Goal: Task Accomplishment & Management: Manage account settings

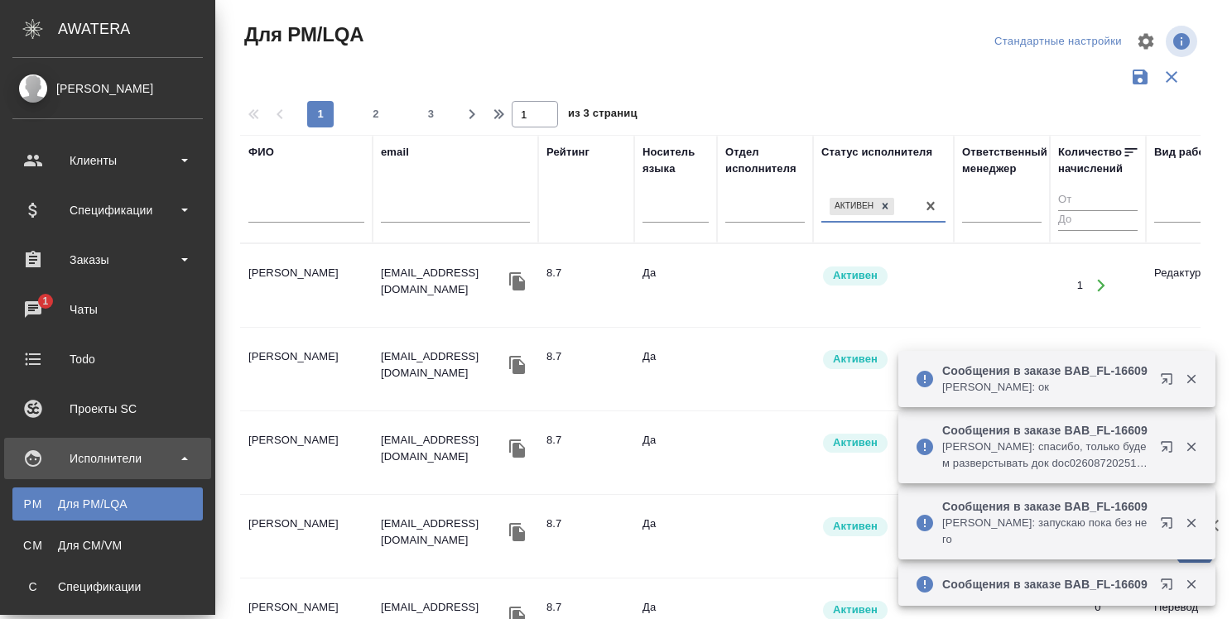
scroll to position [1490, 0]
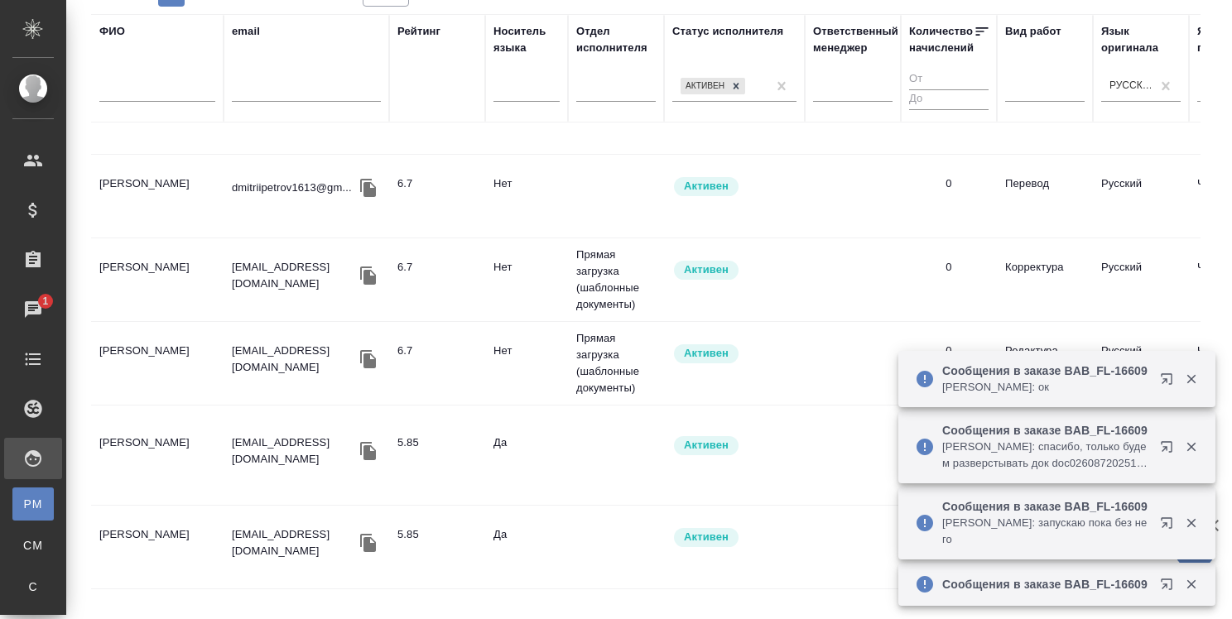
click at [33, 309] on div "Чаты" at bounding box center [12, 309] width 41 height 25
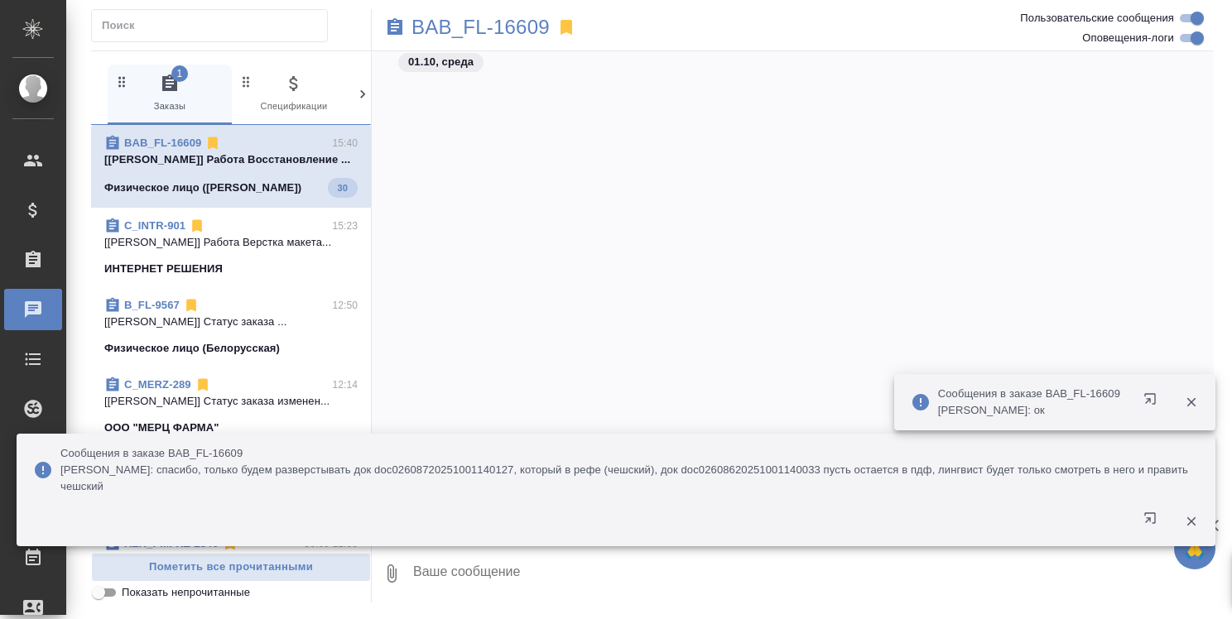
scroll to position [4669, 0]
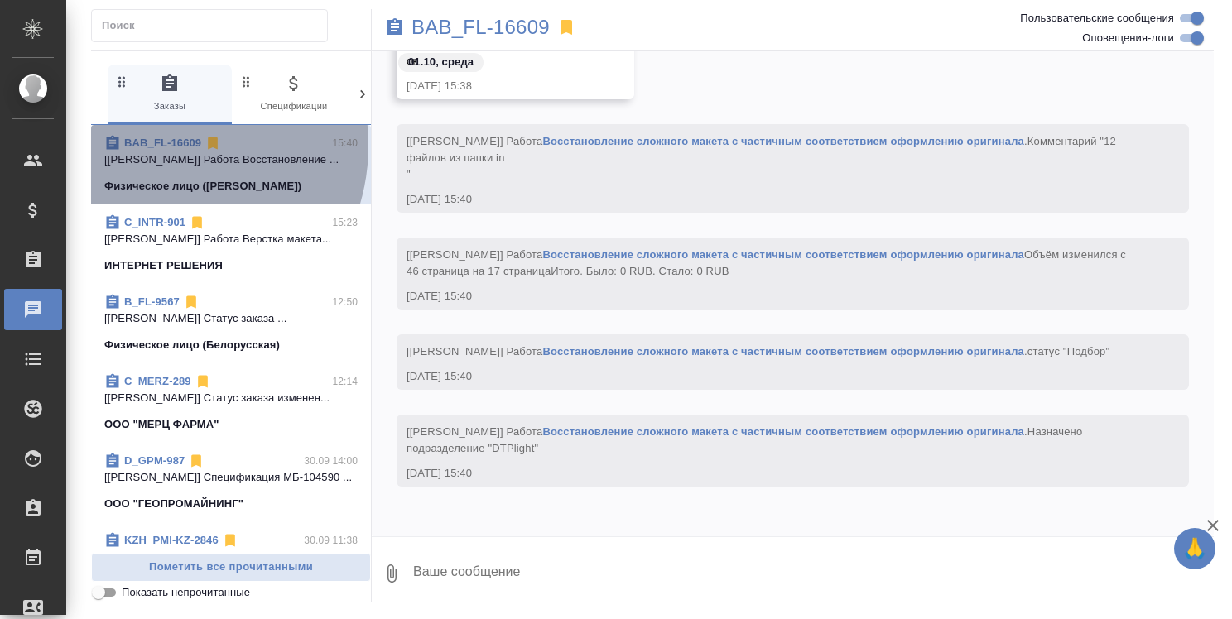
click at [162, 146] on link "BAB_FL-16609" at bounding box center [162, 143] width 77 height 12
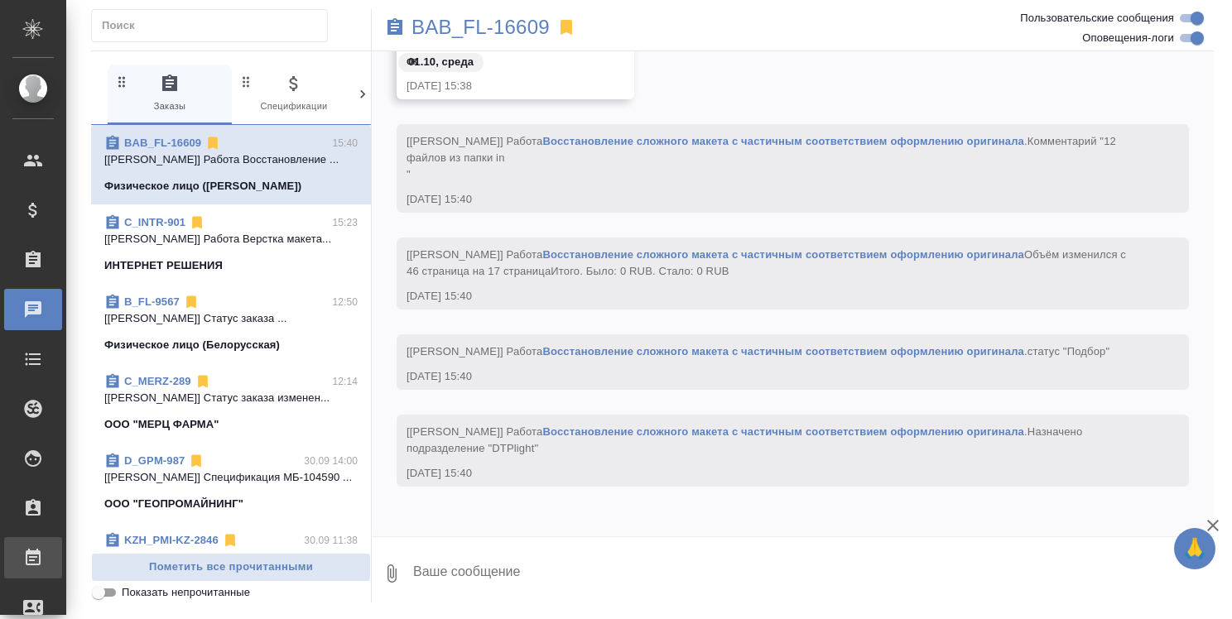
click at [99, 548] on div ".cls-1 fill:#fff; AWATERA Strelnikova Olga Клиенты Спецификации Заказы 0 Чаты T…" at bounding box center [616, 309] width 1232 height 619
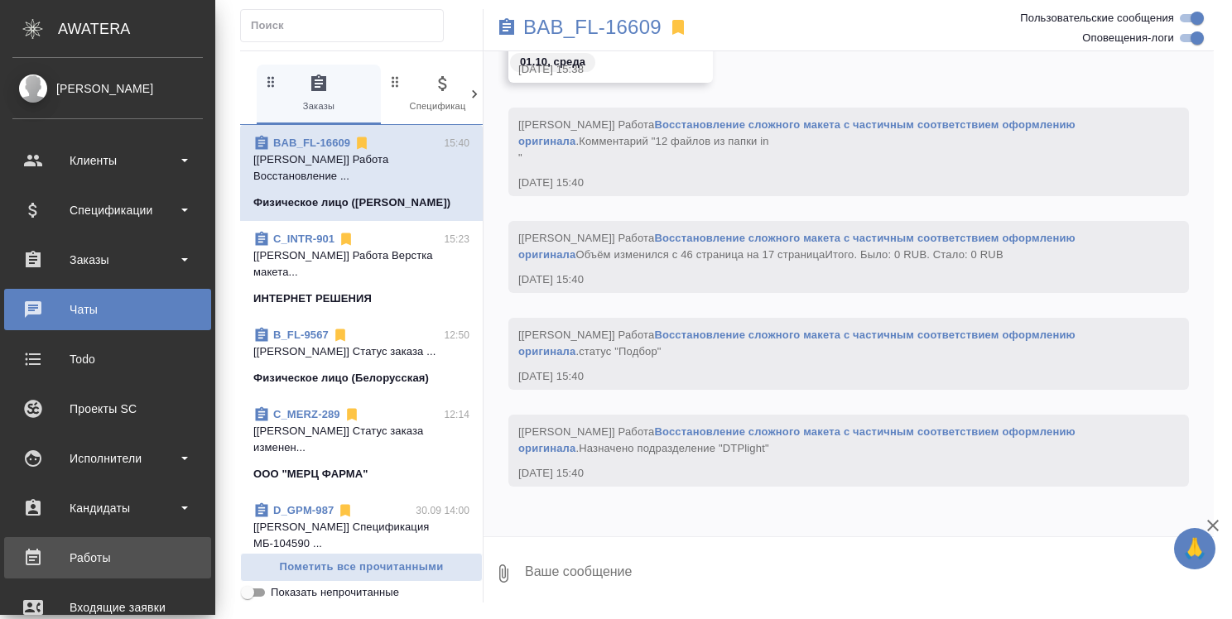
click at [73, 557] on div "Работы" at bounding box center [107, 558] width 190 height 25
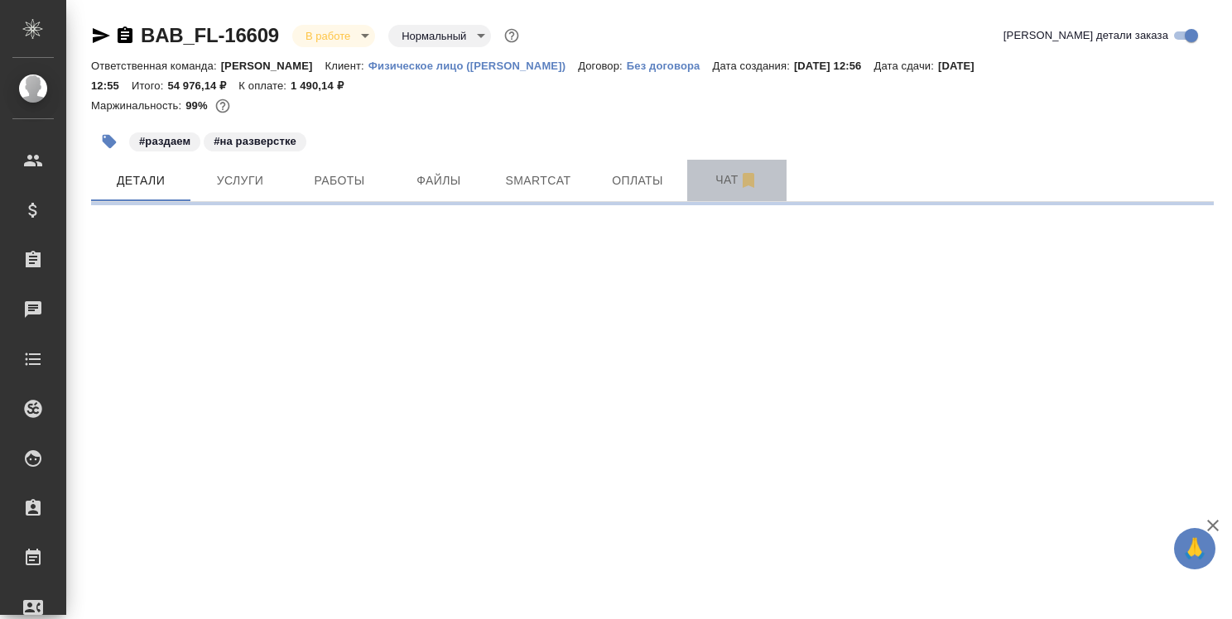
click at [719, 173] on span "Чат" at bounding box center [736, 180] width 79 height 21
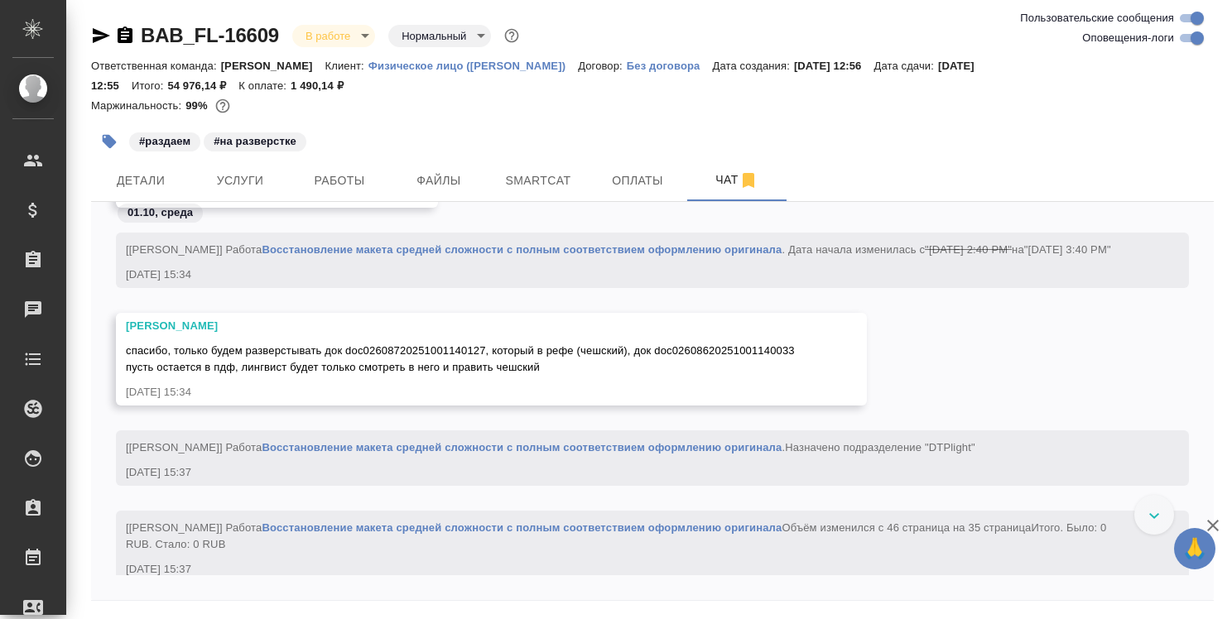
scroll to position [3726, 0]
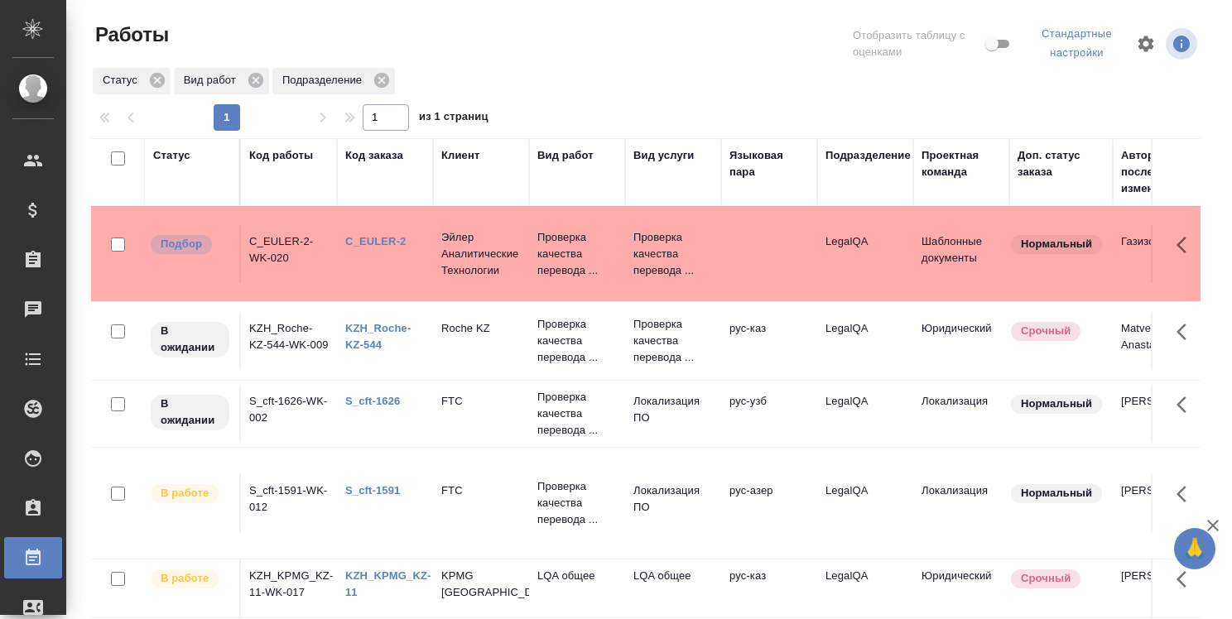
click at [390, 238] on link "C_EULER-2" at bounding box center [375, 241] width 61 height 12
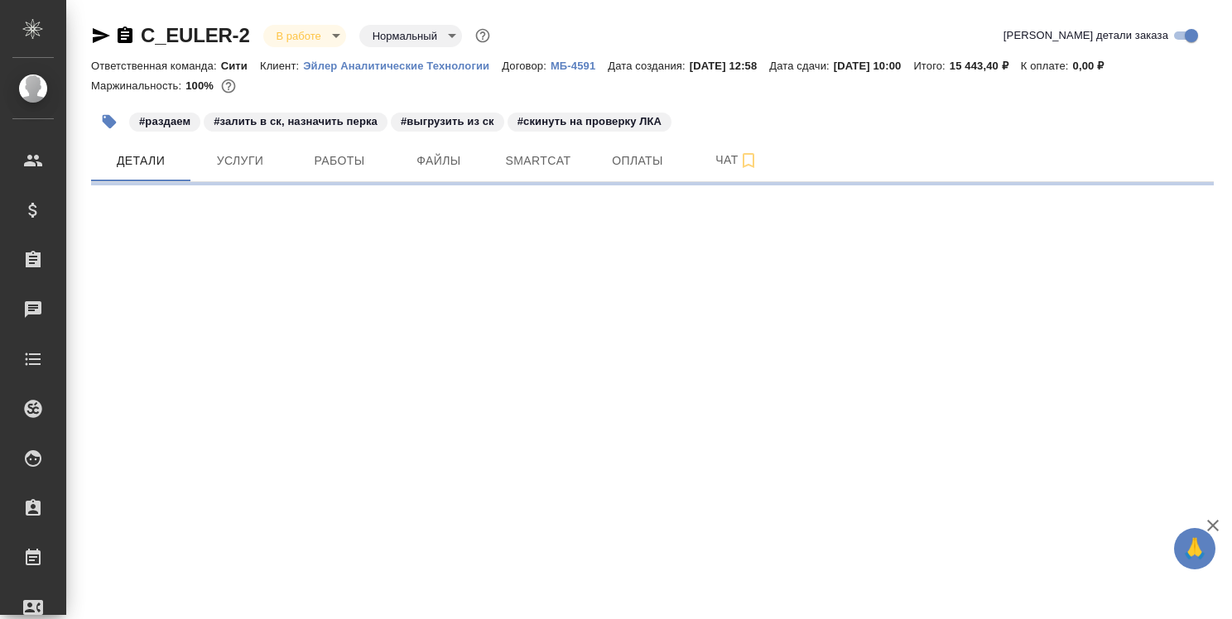
select select "RU"
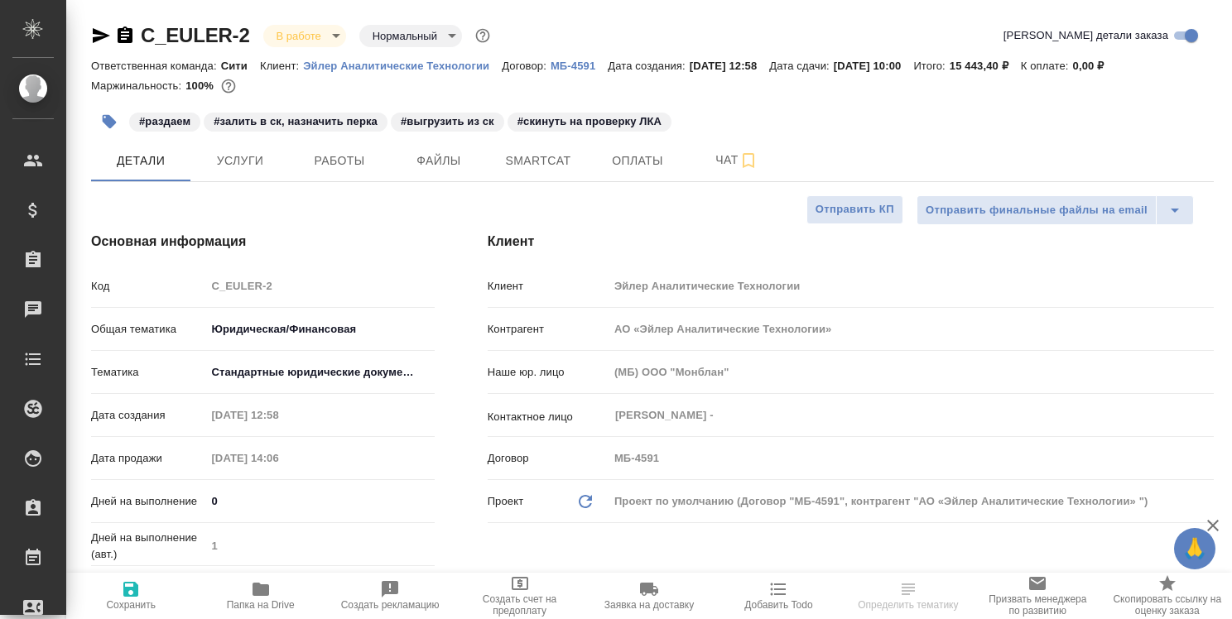
type textarea "x"
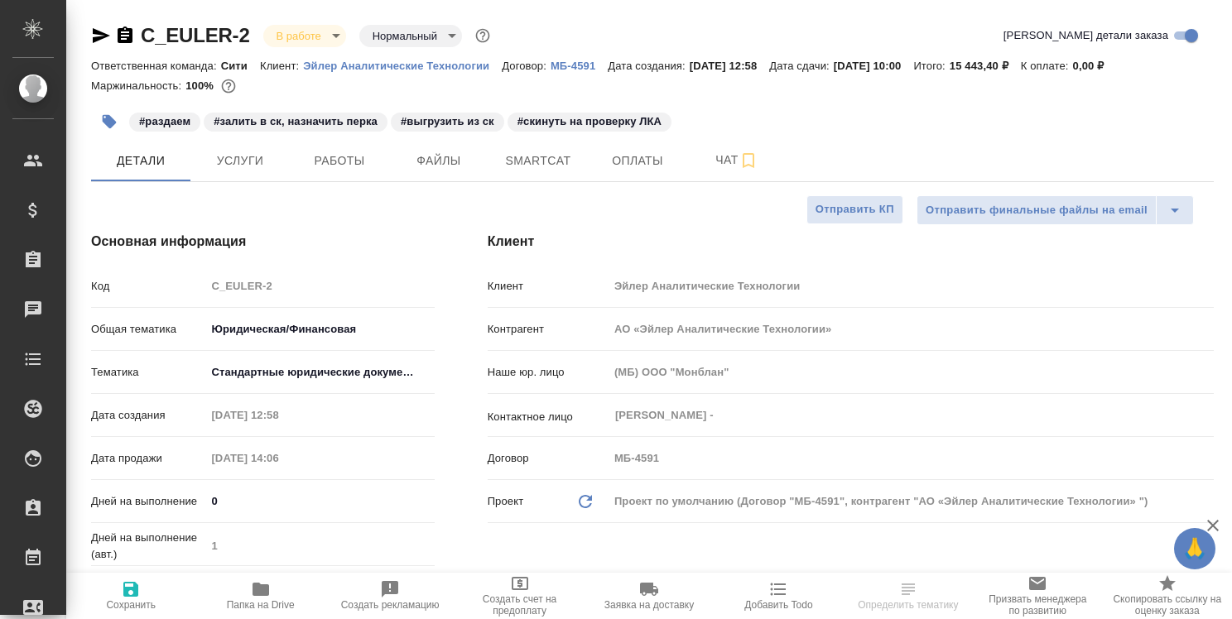
type textarea "x"
click at [343, 169] on span "Работы" at bounding box center [339, 161] width 79 height 21
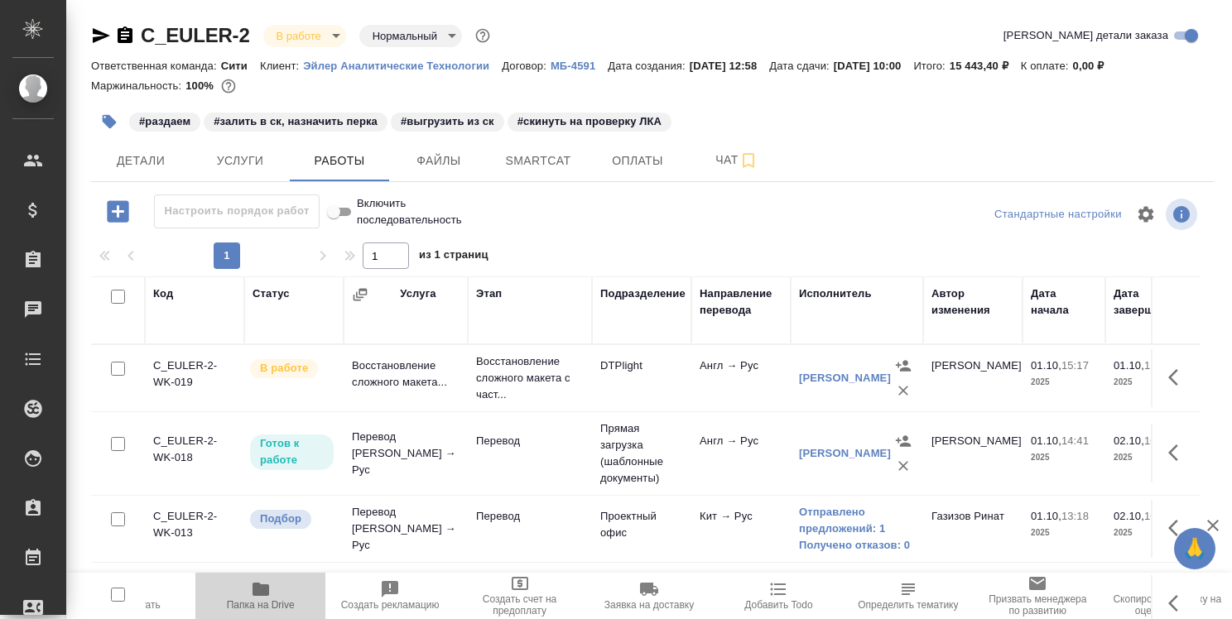
click at [264, 588] on icon "button" at bounding box center [260, 589] width 17 height 13
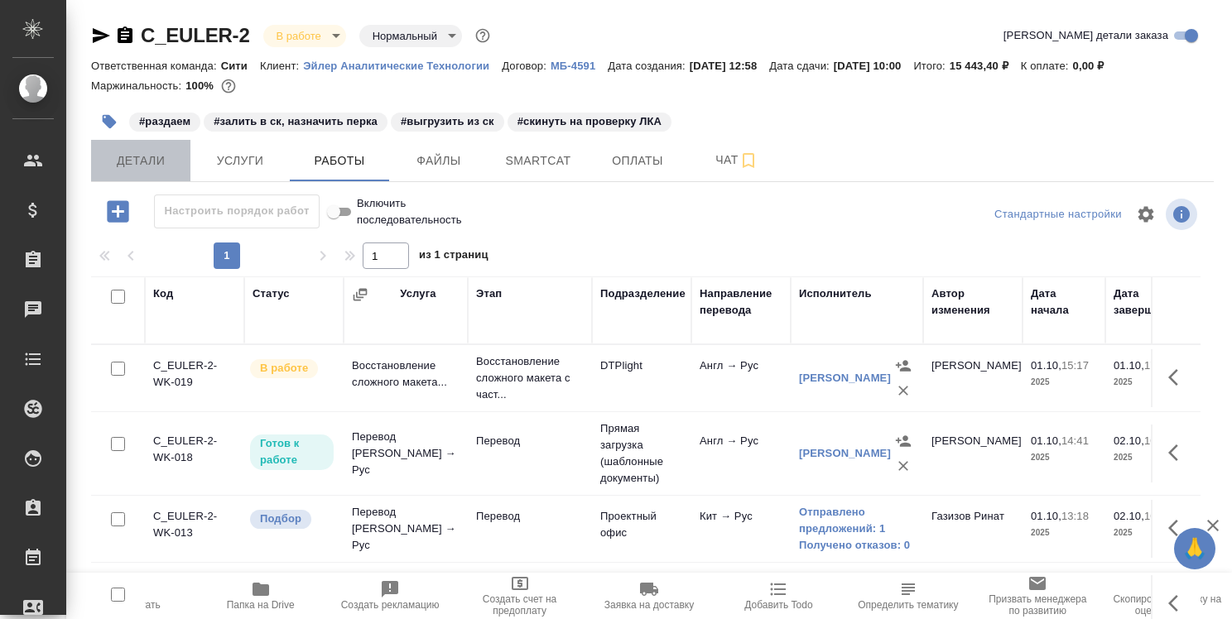
click at [149, 173] on button "Детали" at bounding box center [140, 160] width 99 height 41
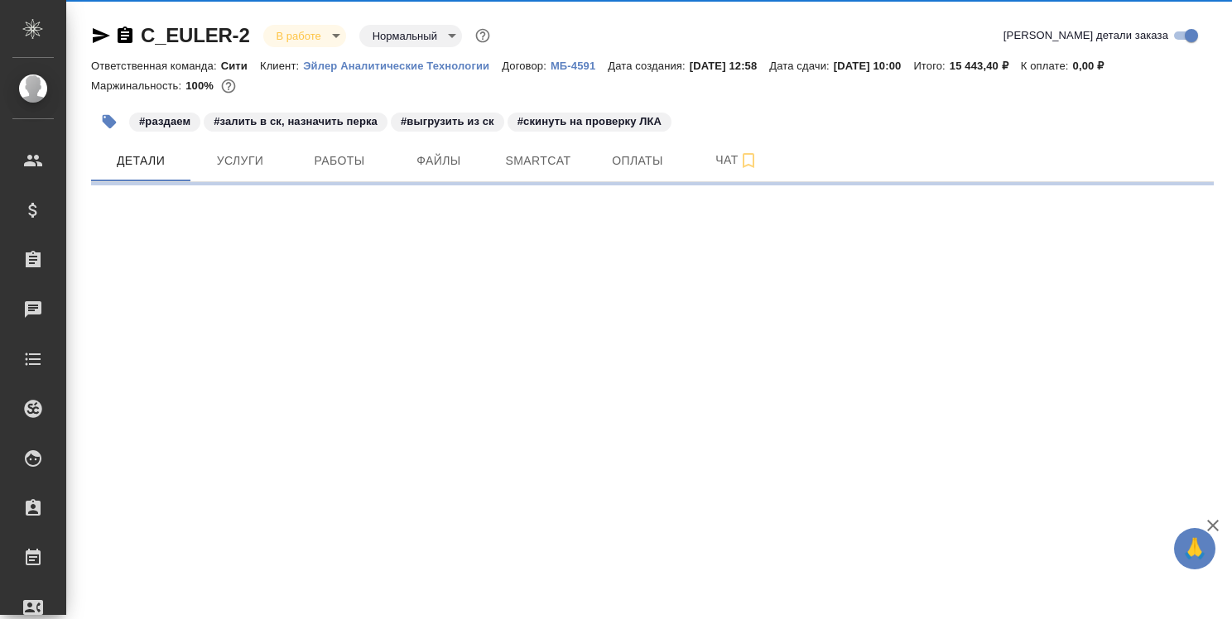
select select "RU"
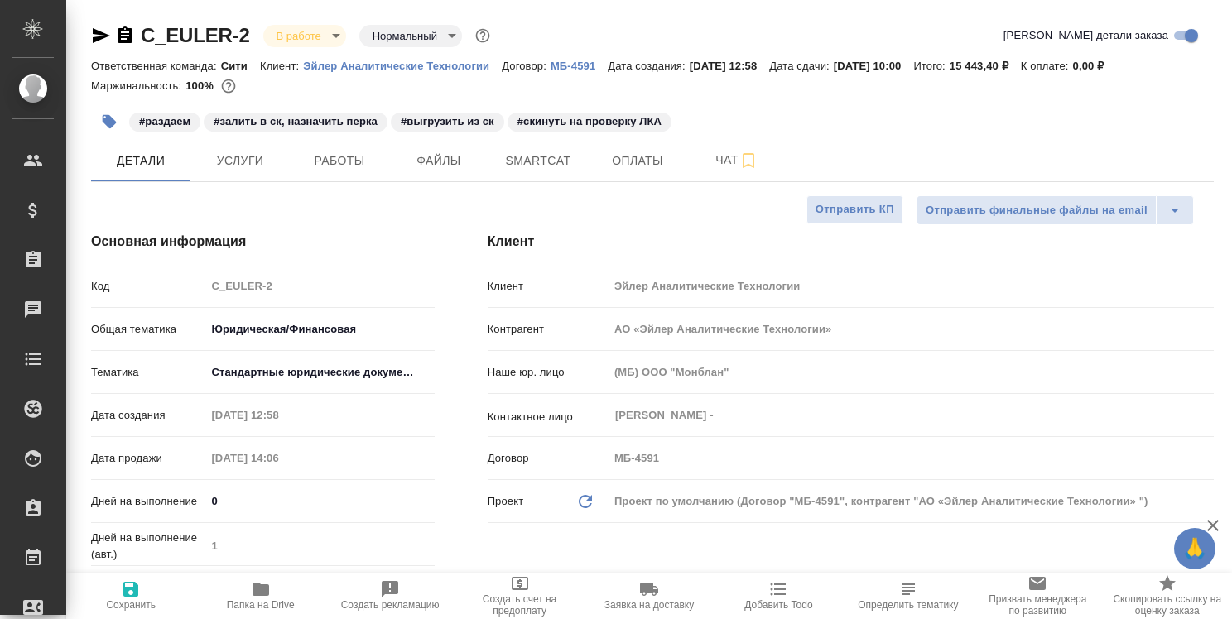
type textarea "x"
click at [1212, 526] on icon "button" at bounding box center [1213, 526] width 12 height 12
click at [1221, 377] on div "Клиент Клиент Эйлер Аналитические Технологии Контрагент АО «Эйлер Аналитические…" at bounding box center [850, 445] width 792 height 493
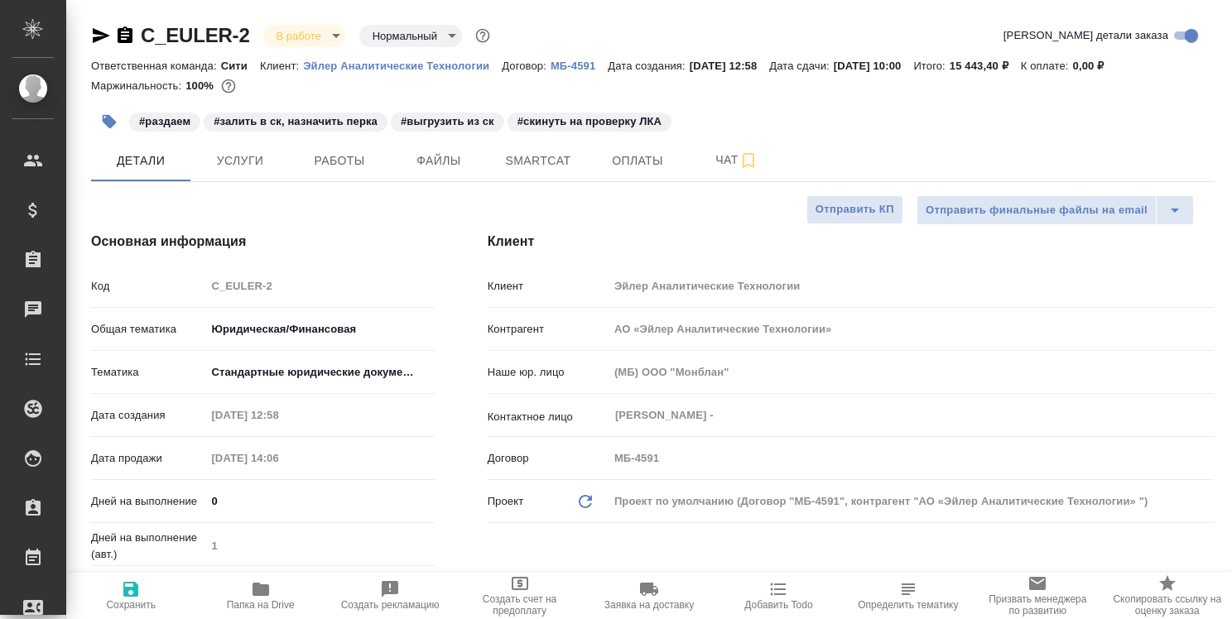
click at [1221, 377] on div "Клиент Клиент Эйлер Аналитические Технологии Контрагент АО «Эйлер Аналитические…" at bounding box center [850, 445] width 792 height 493
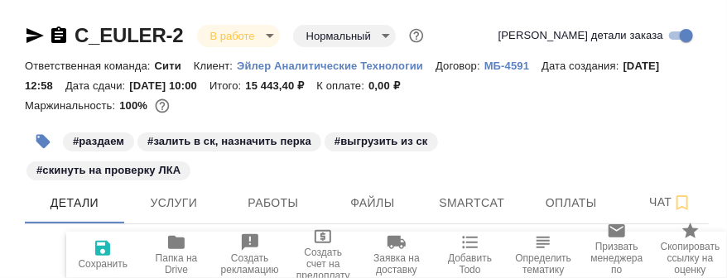
type textarea "x"
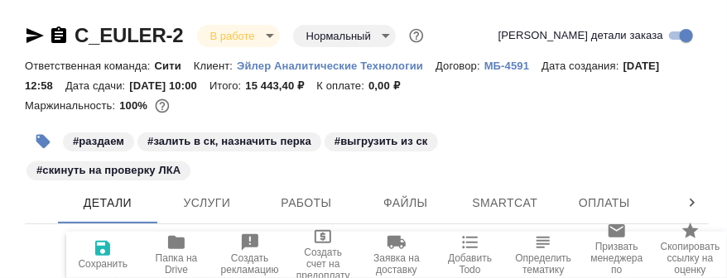
type textarea "x"
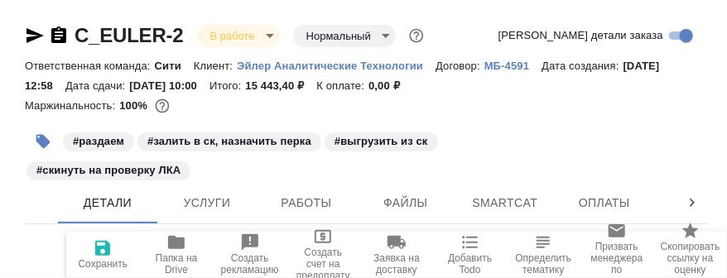
type textarea "x"
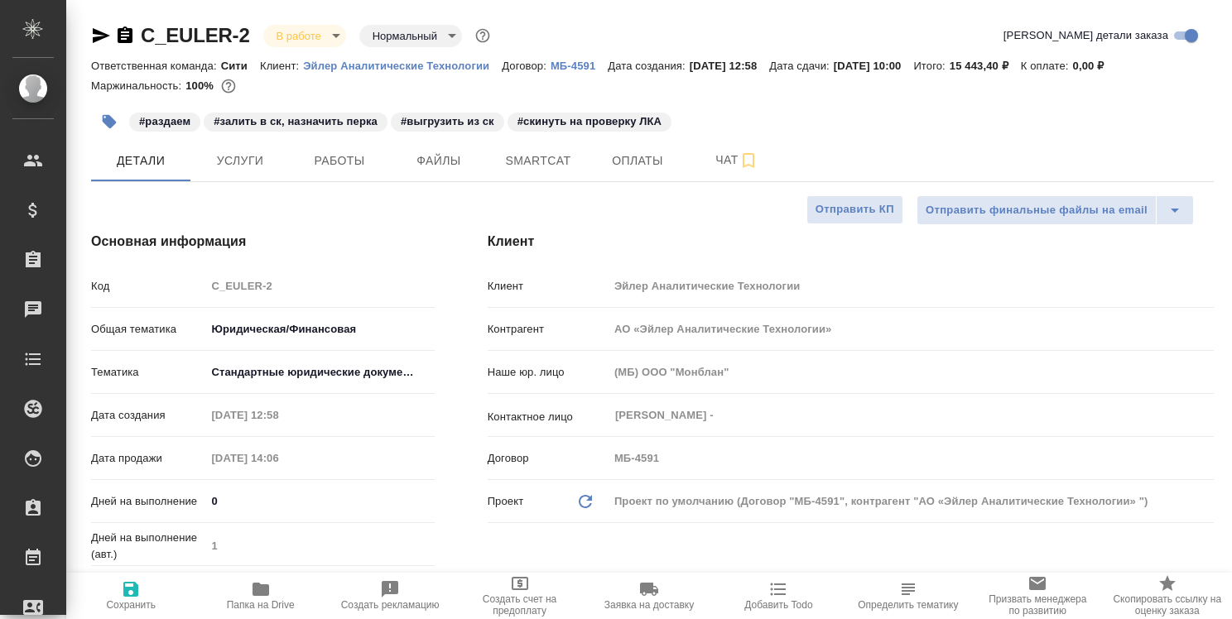
type textarea "x"
click at [356, 164] on span "Работы" at bounding box center [339, 161] width 79 height 21
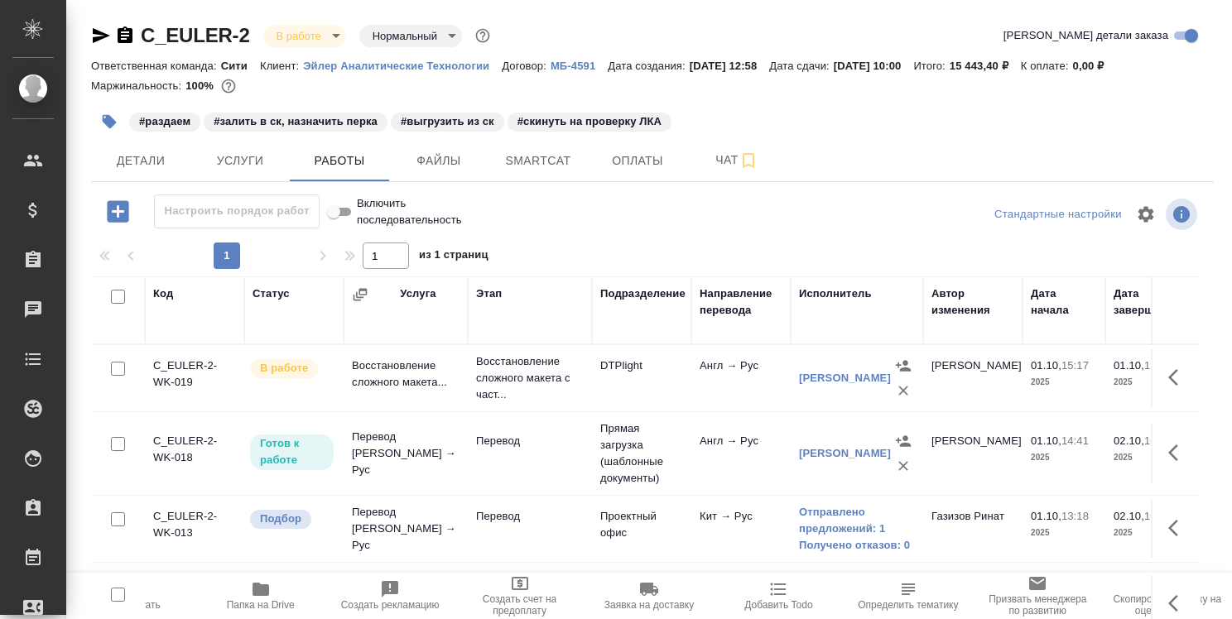
scroll to position [134, 0]
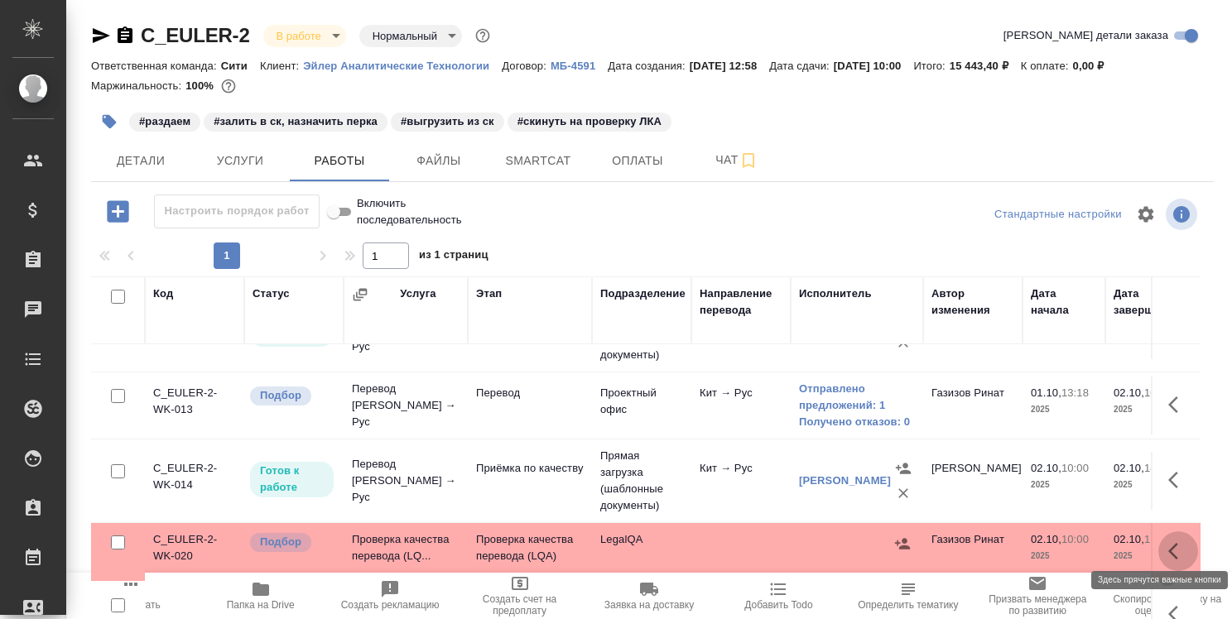
click at [1168, 541] on icon "button" at bounding box center [1178, 551] width 20 height 20
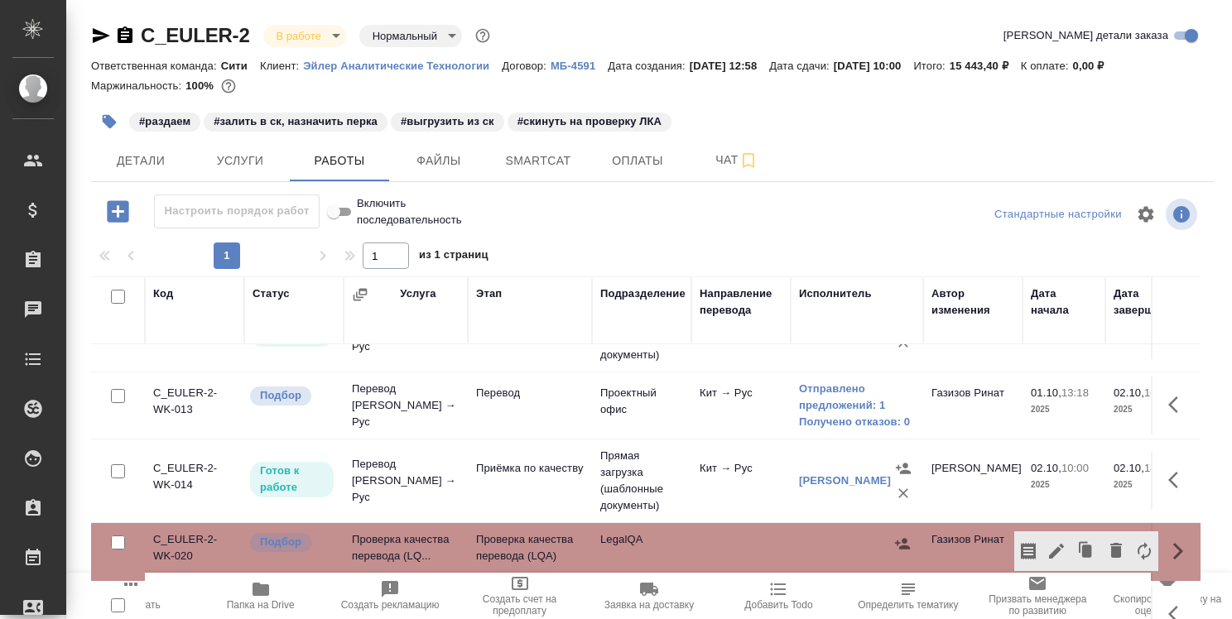
click at [847, 531] on div at bounding box center [857, 543] width 116 height 25
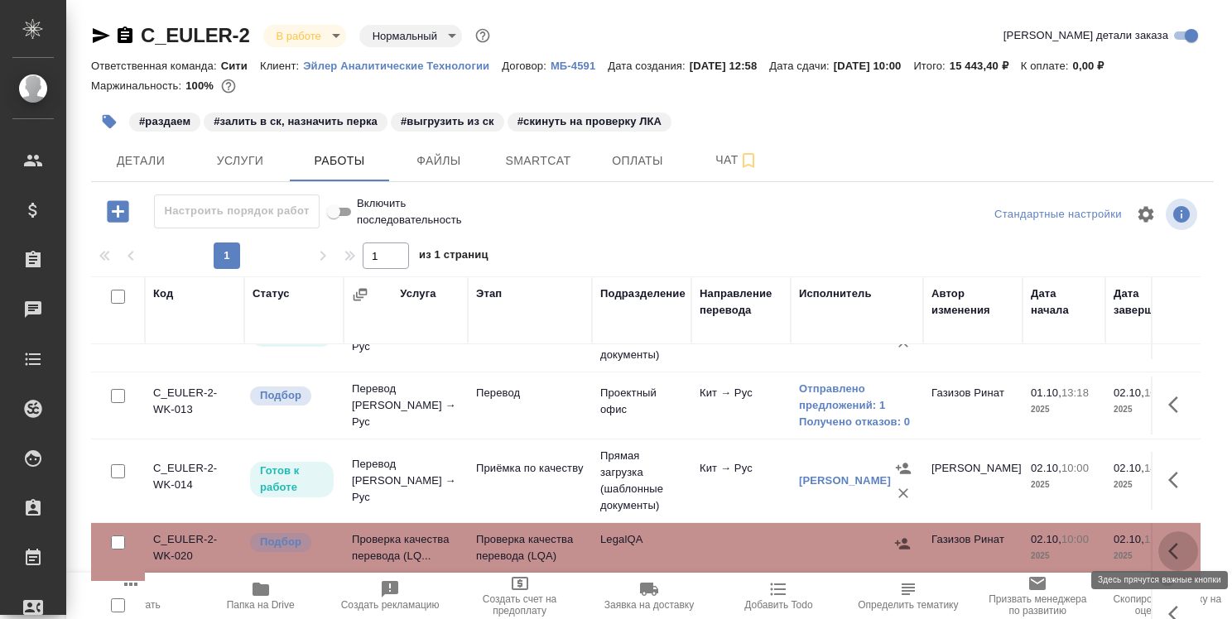
click at [1158, 536] on button "button" at bounding box center [1178, 551] width 40 height 40
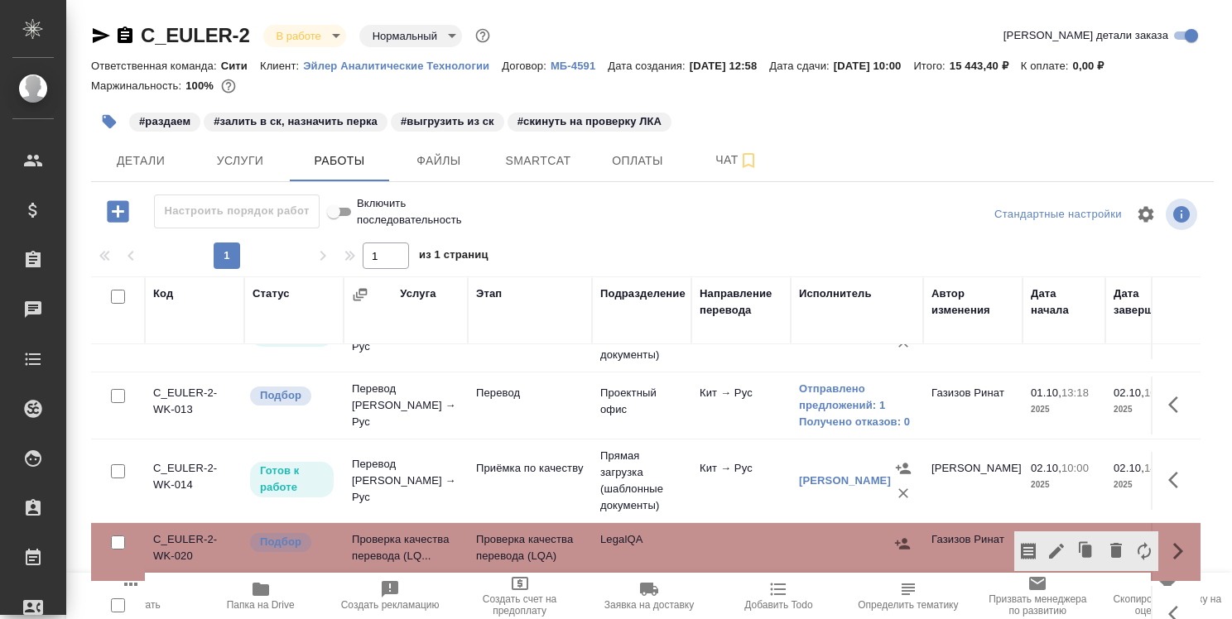
click at [847, 555] on td at bounding box center [857, 552] width 132 height 58
click at [440, 538] on td "Проверка качества перевода (LQ..." at bounding box center [406, 552] width 124 height 58
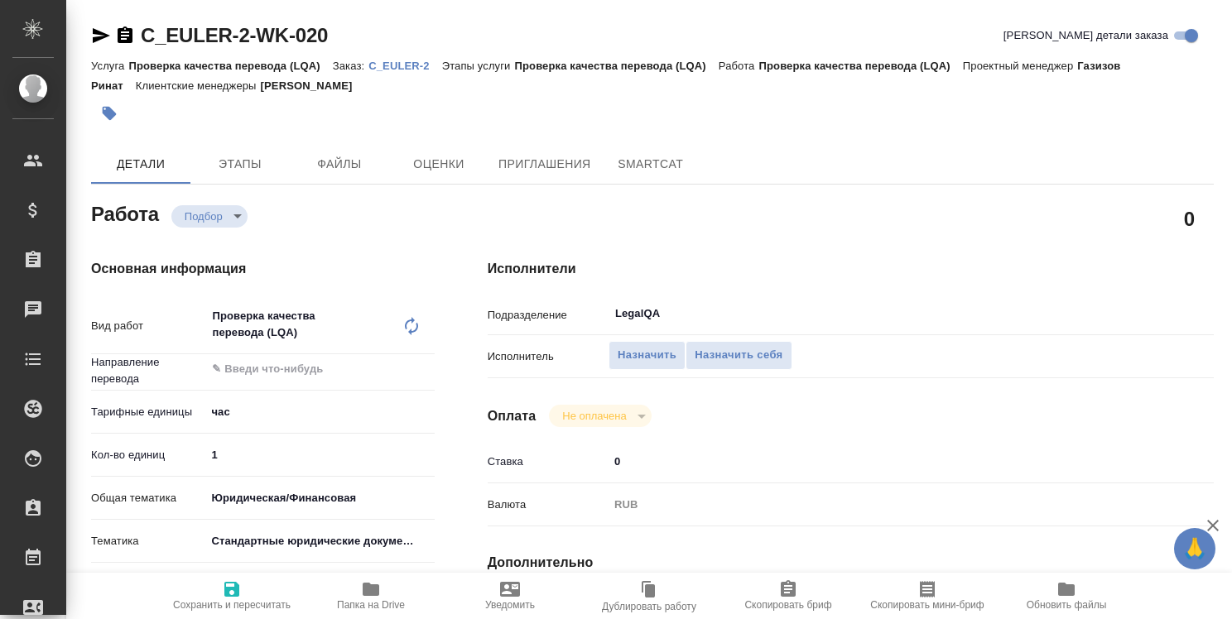
type textarea "x"
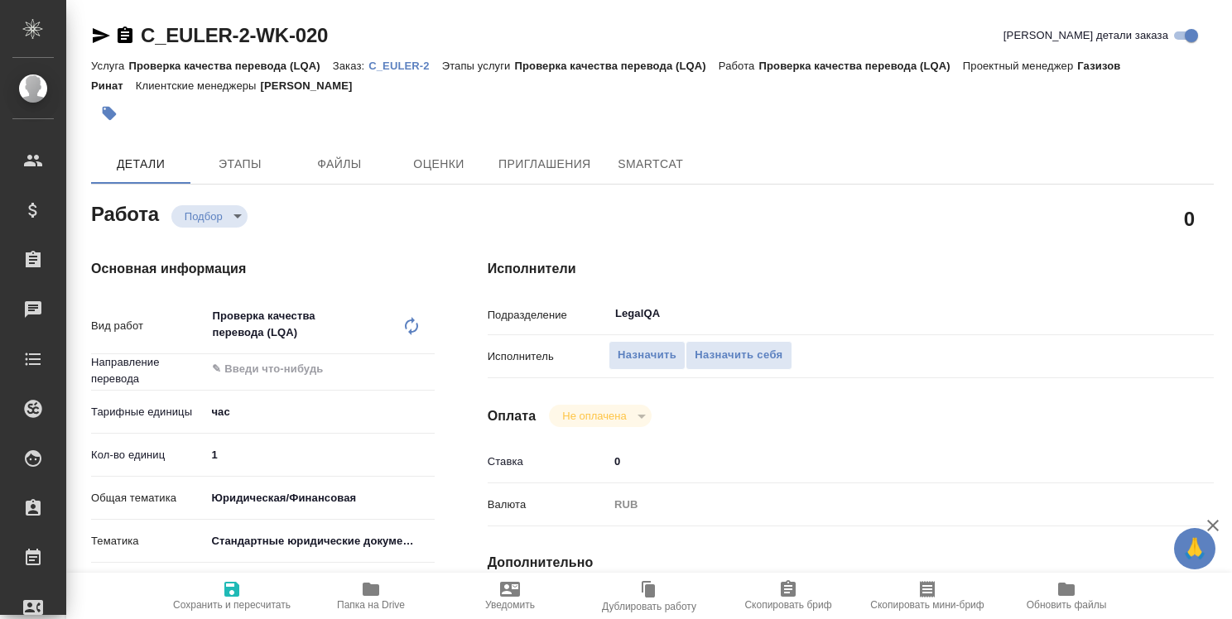
type textarea "x"
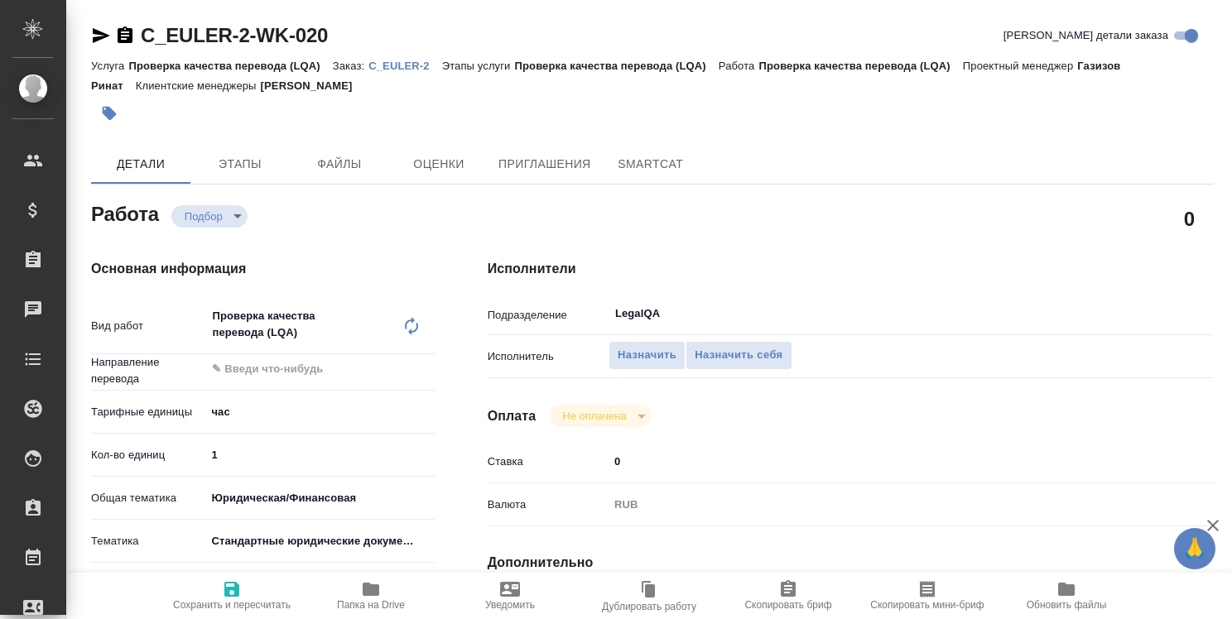
type textarea "x"
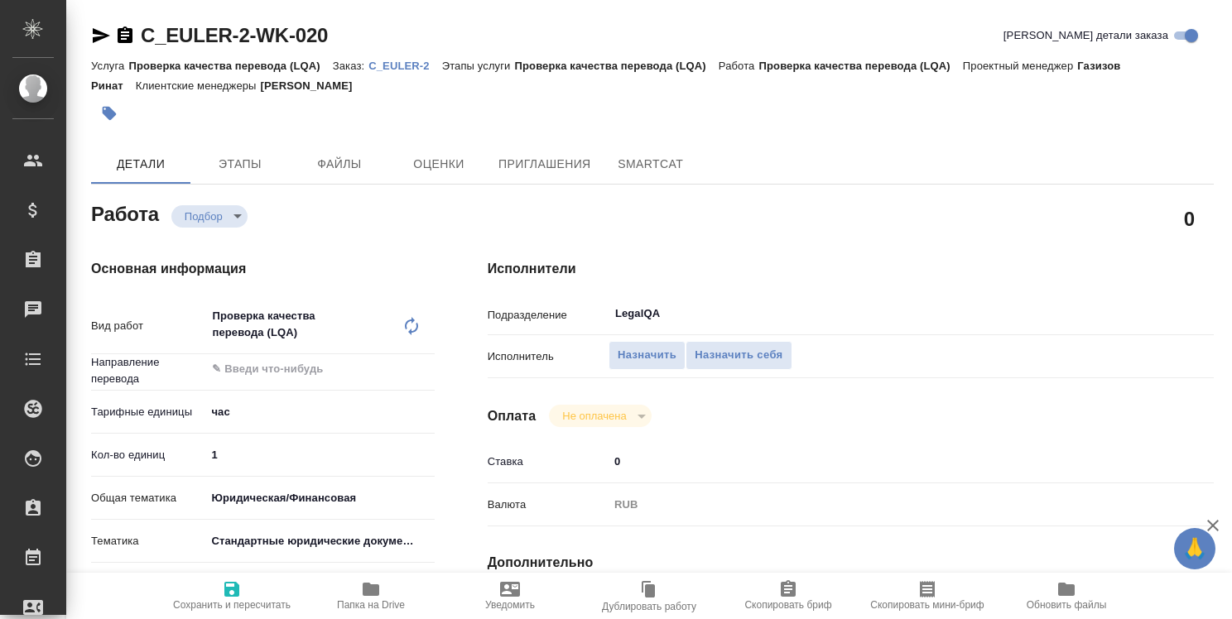
type textarea "x"
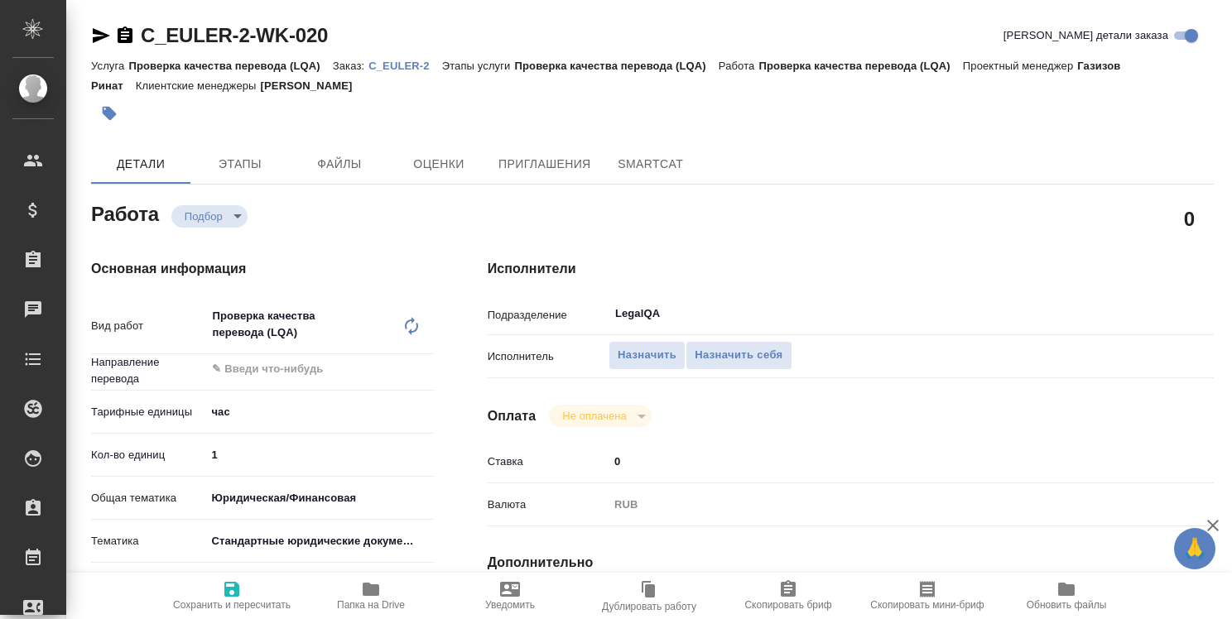
type textarea "x"
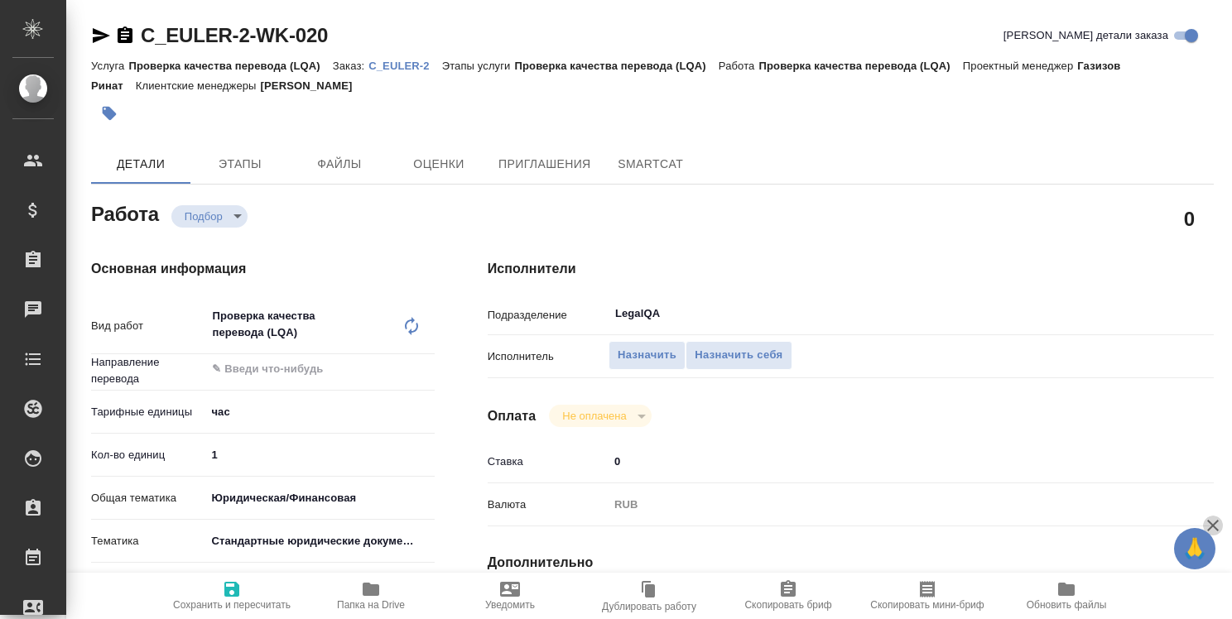
click at [1214, 520] on icon "button" at bounding box center [1213, 526] width 20 height 20
click at [1110, 272] on h4 "Исполнители" at bounding box center [851, 269] width 726 height 20
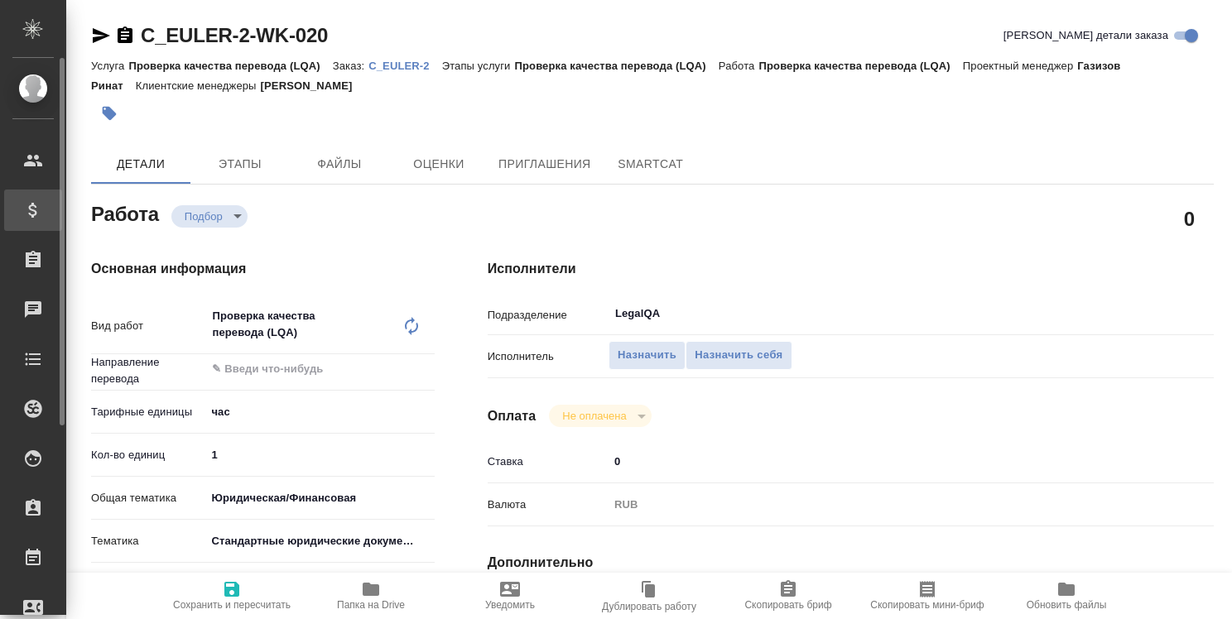
type textarea "x"
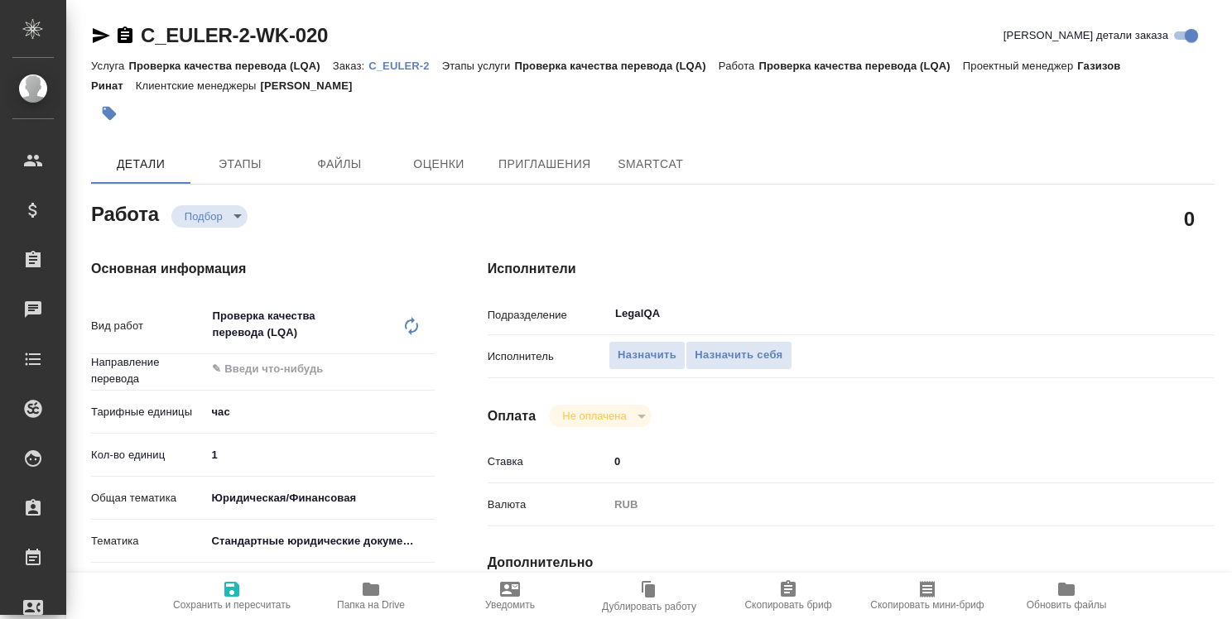
type textarea "x"
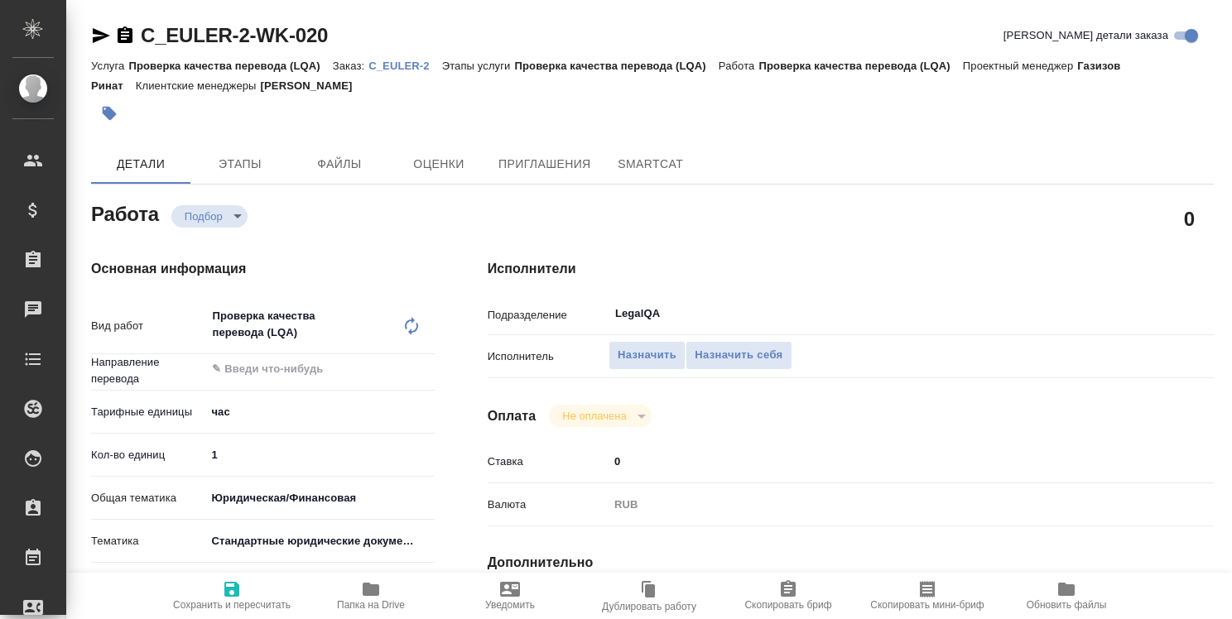
type textarea "x"
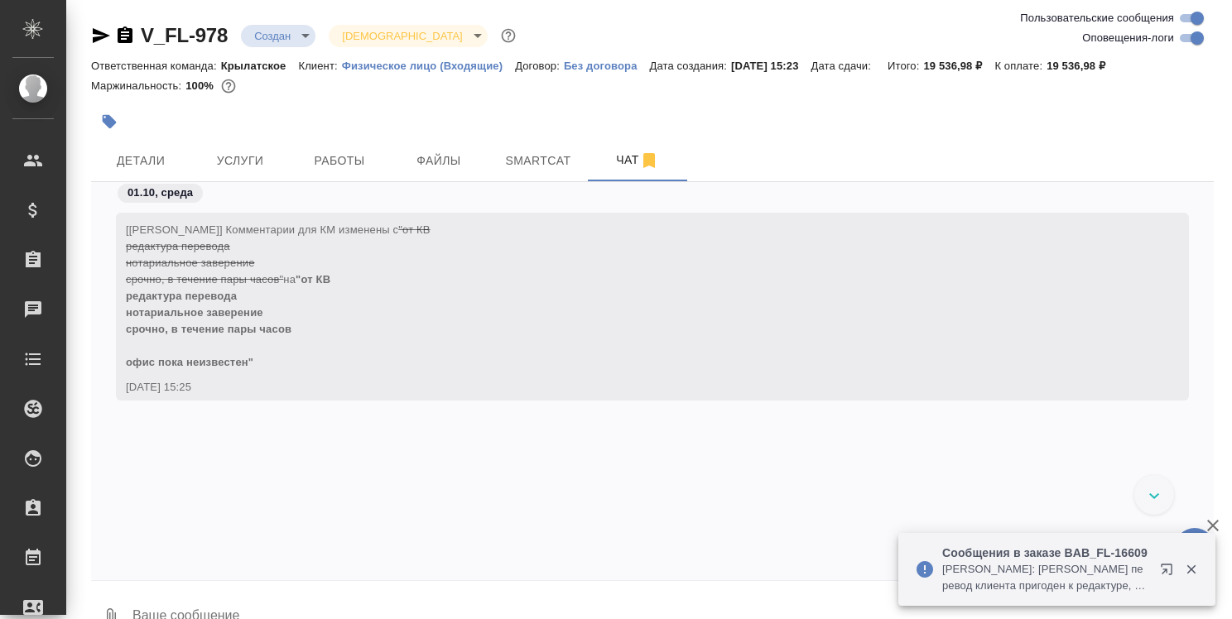
scroll to position [2168, 0]
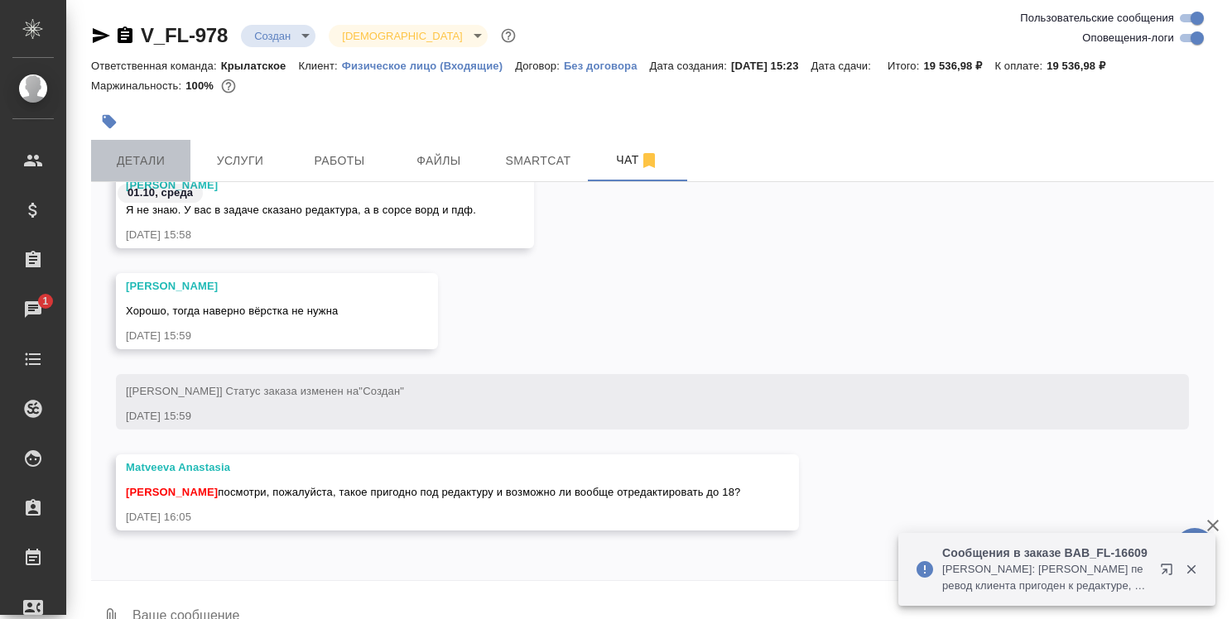
click at [142, 156] on span "Детали" at bounding box center [140, 161] width 79 height 21
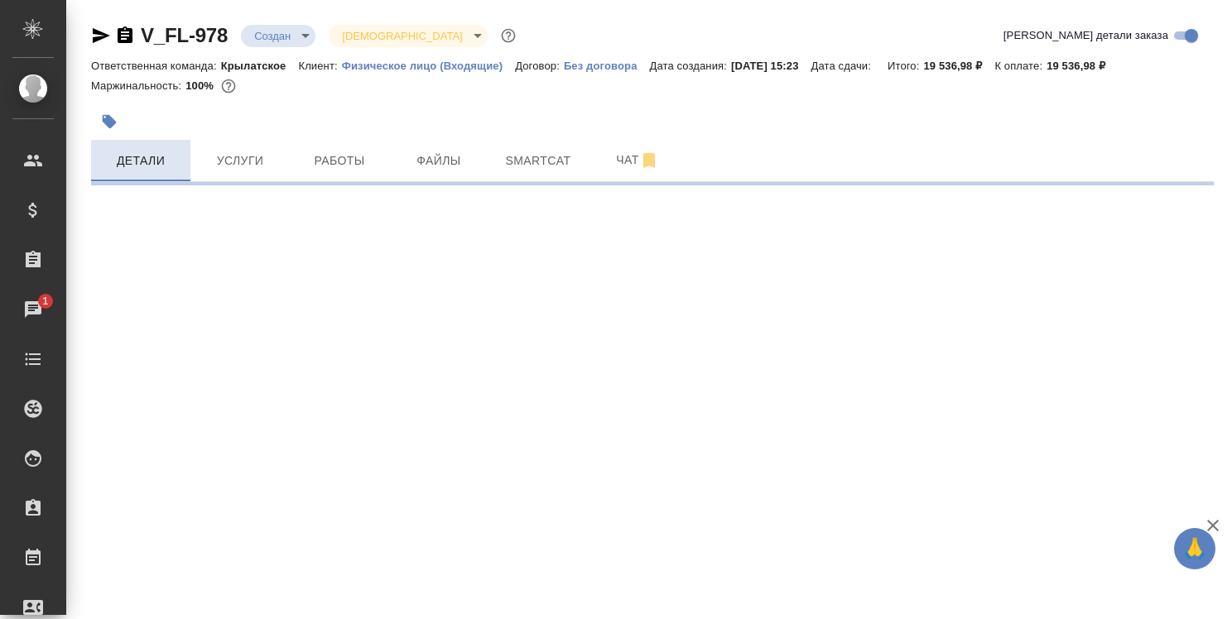
select select "RU"
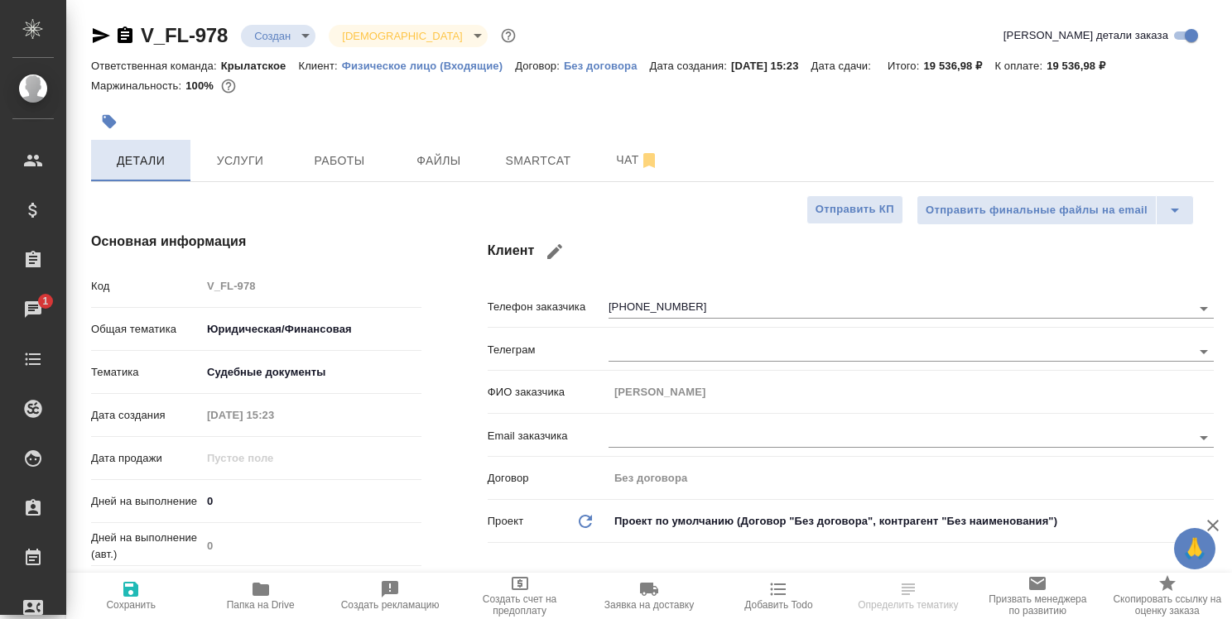
type textarea "x"
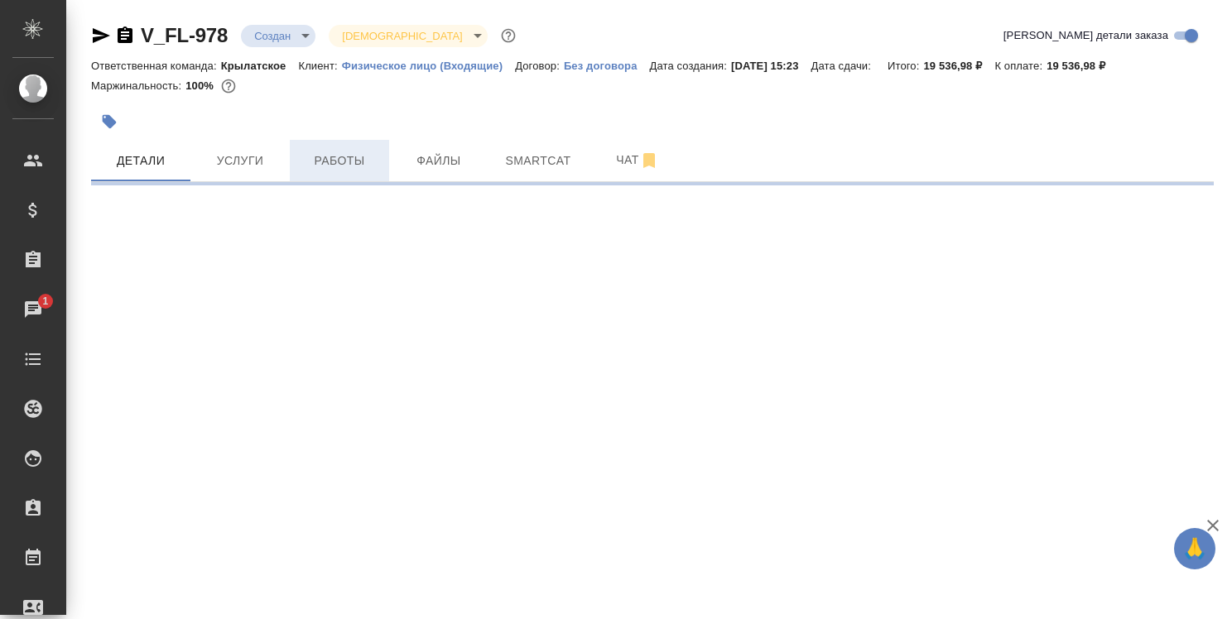
select select "RU"
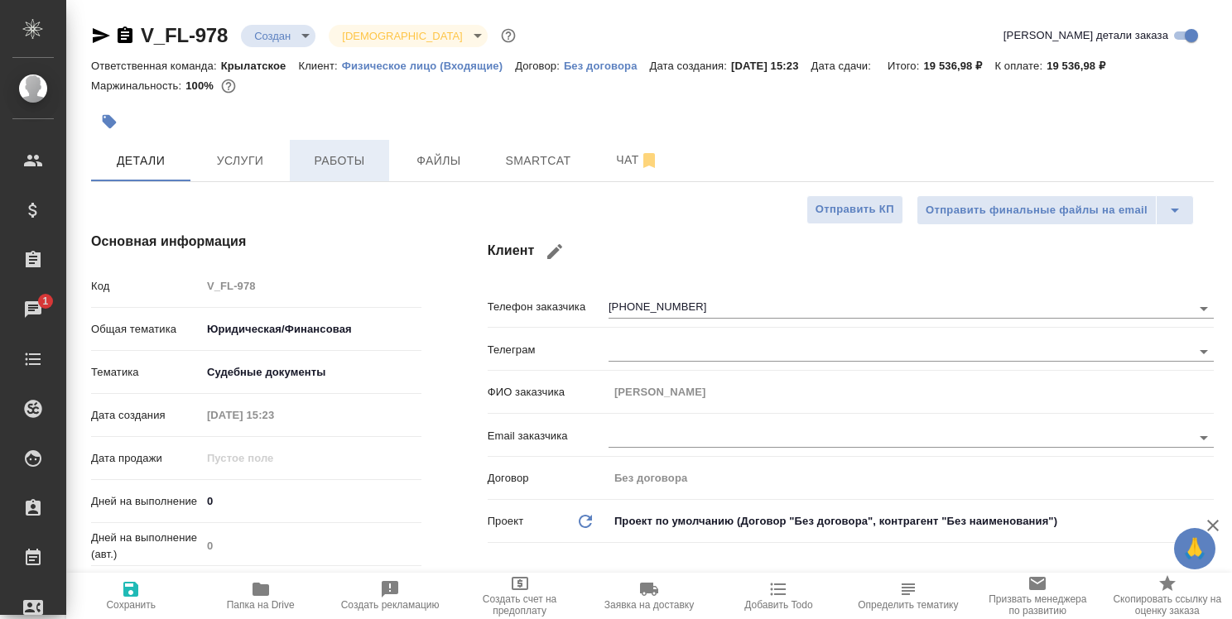
type textarea "x"
click at [257, 584] on icon "button" at bounding box center [260, 589] width 17 height 13
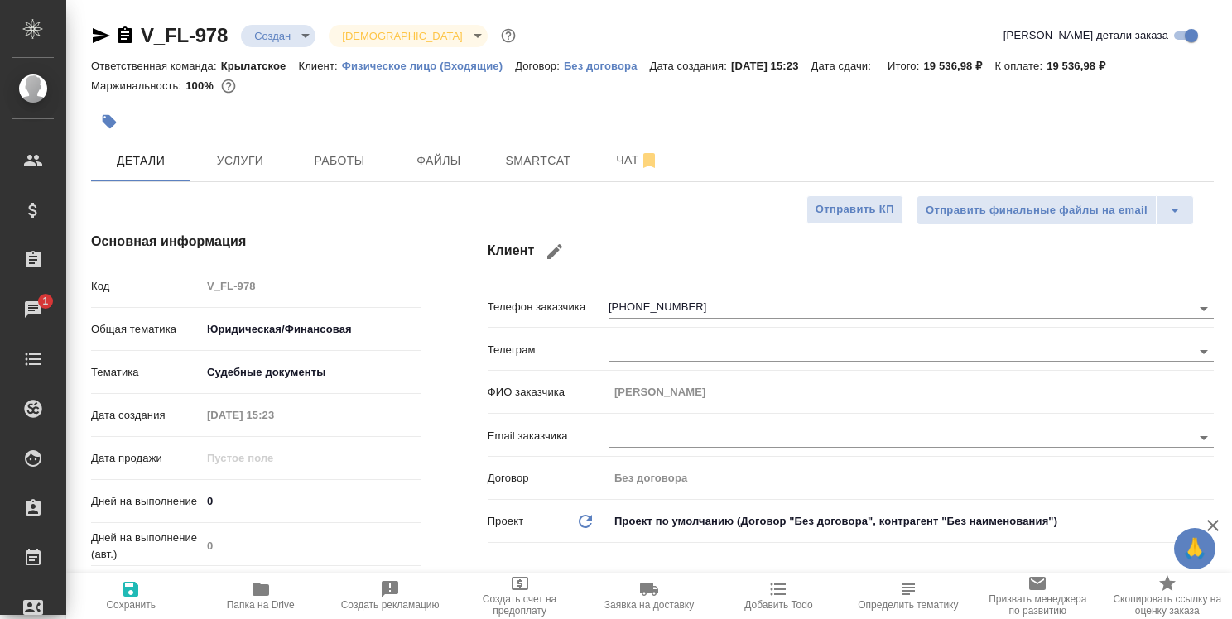
type textarea "x"
